Goal: Information Seeking & Learning: Learn about a topic

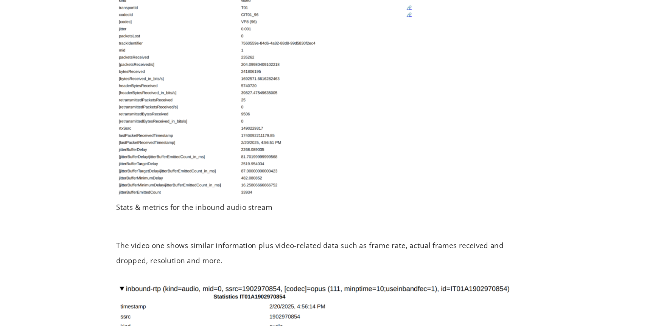
scroll to position [4347, 0]
